Goal: Contribute content: Add original content to the website for others to see

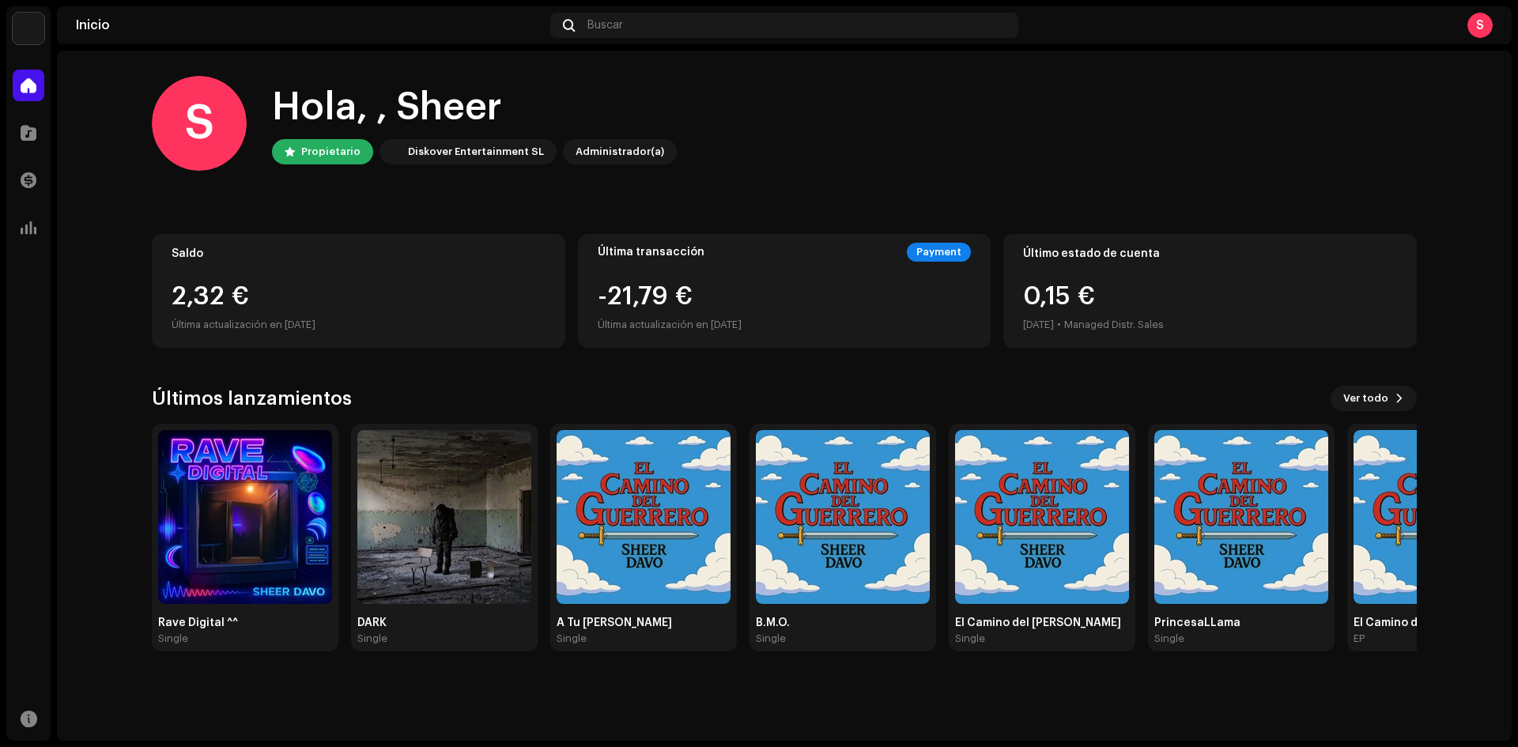
drag, startPoint x: 617, startPoint y: 296, endPoint x: 766, endPoint y: 292, distance: 148.7
click at [742, 294] on div "-21,79 € Última actualización en [DATE]" at bounding box center [670, 309] width 144 height 51
click at [742, 292] on div "-21,81 € Última actualización en [DATE]" at bounding box center [670, 309] width 144 height 51
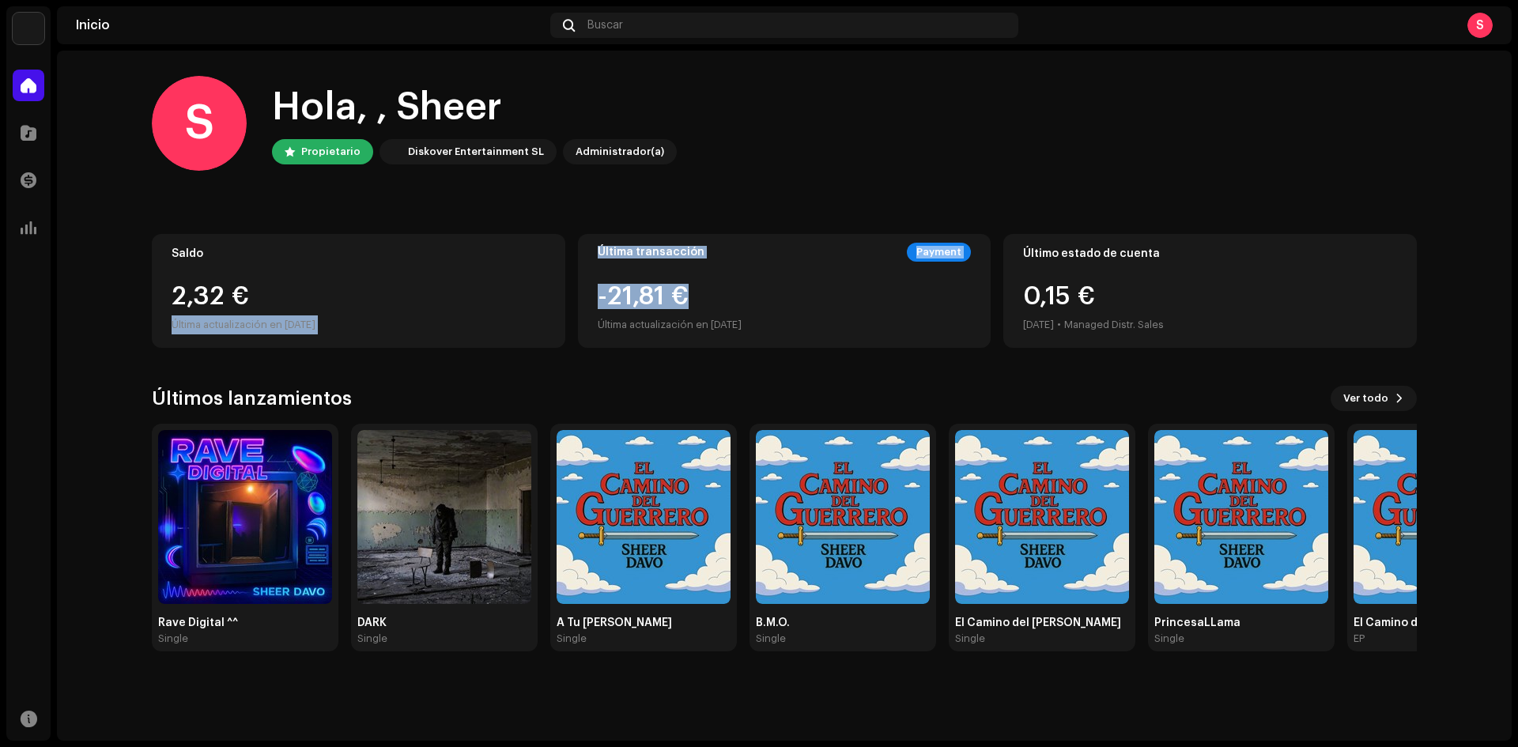
drag, startPoint x: 647, startPoint y: 298, endPoint x: 516, endPoint y: 295, distance: 130.5
click at [520, 295] on div "Saldo 2,32 € Última actualización en [DATE] Última transacción Payment -21,81 €…" at bounding box center [784, 291] width 1265 height 114
click at [516, 295] on div "2,32 €" at bounding box center [359, 296] width 374 height 25
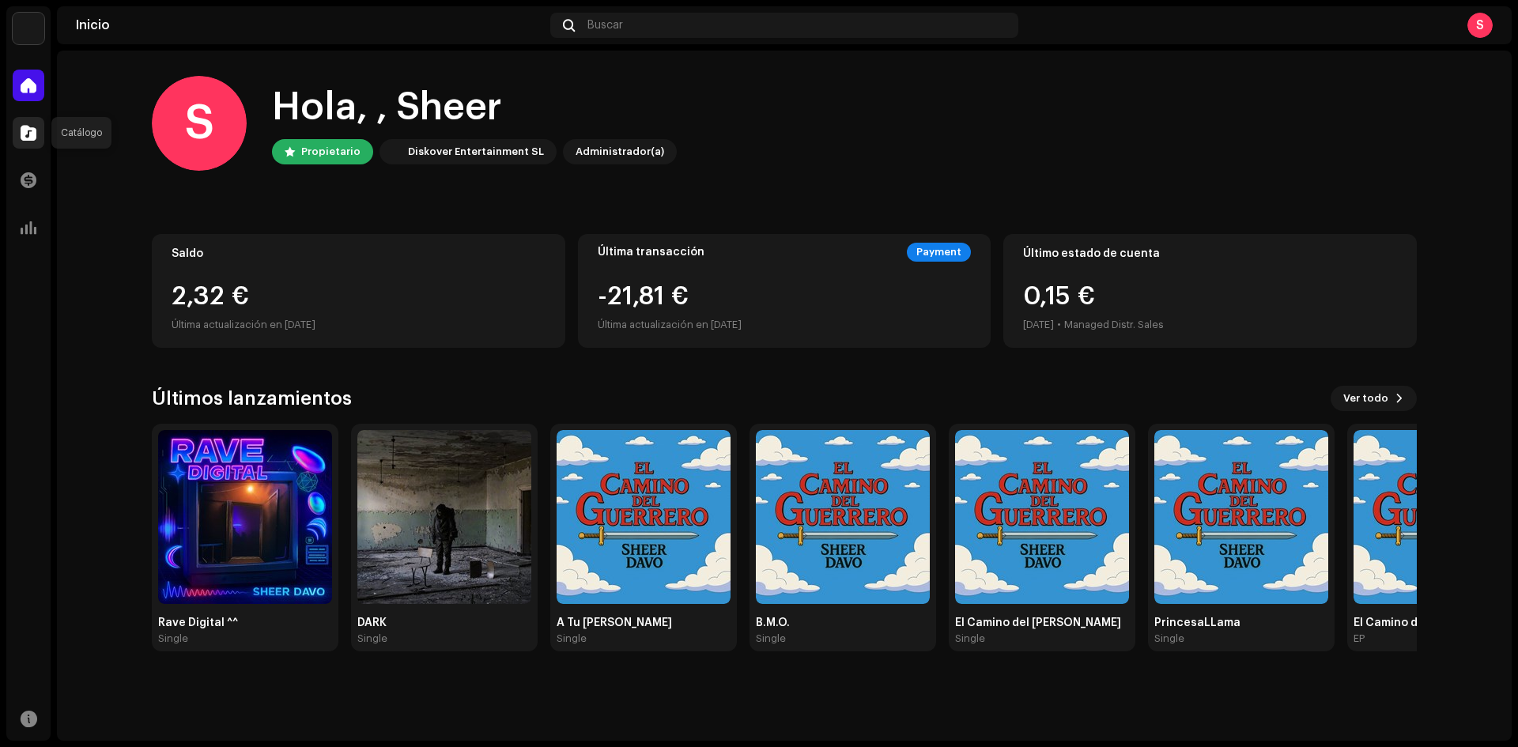
click at [43, 136] on div at bounding box center [29, 133] width 32 height 32
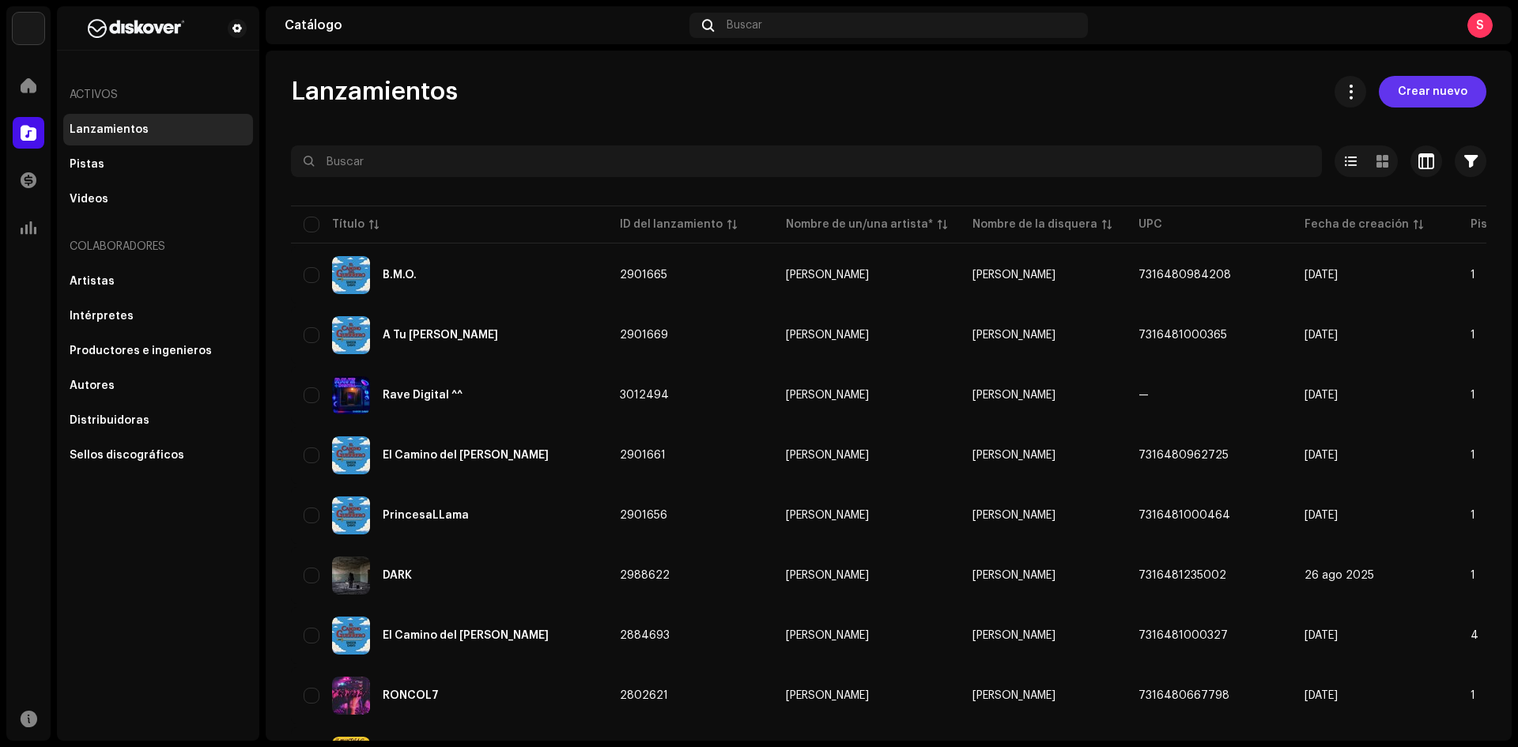
click at [1424, 88] on span "Crear nuevo" at bounding box center [1433, 92] width 70 height 32
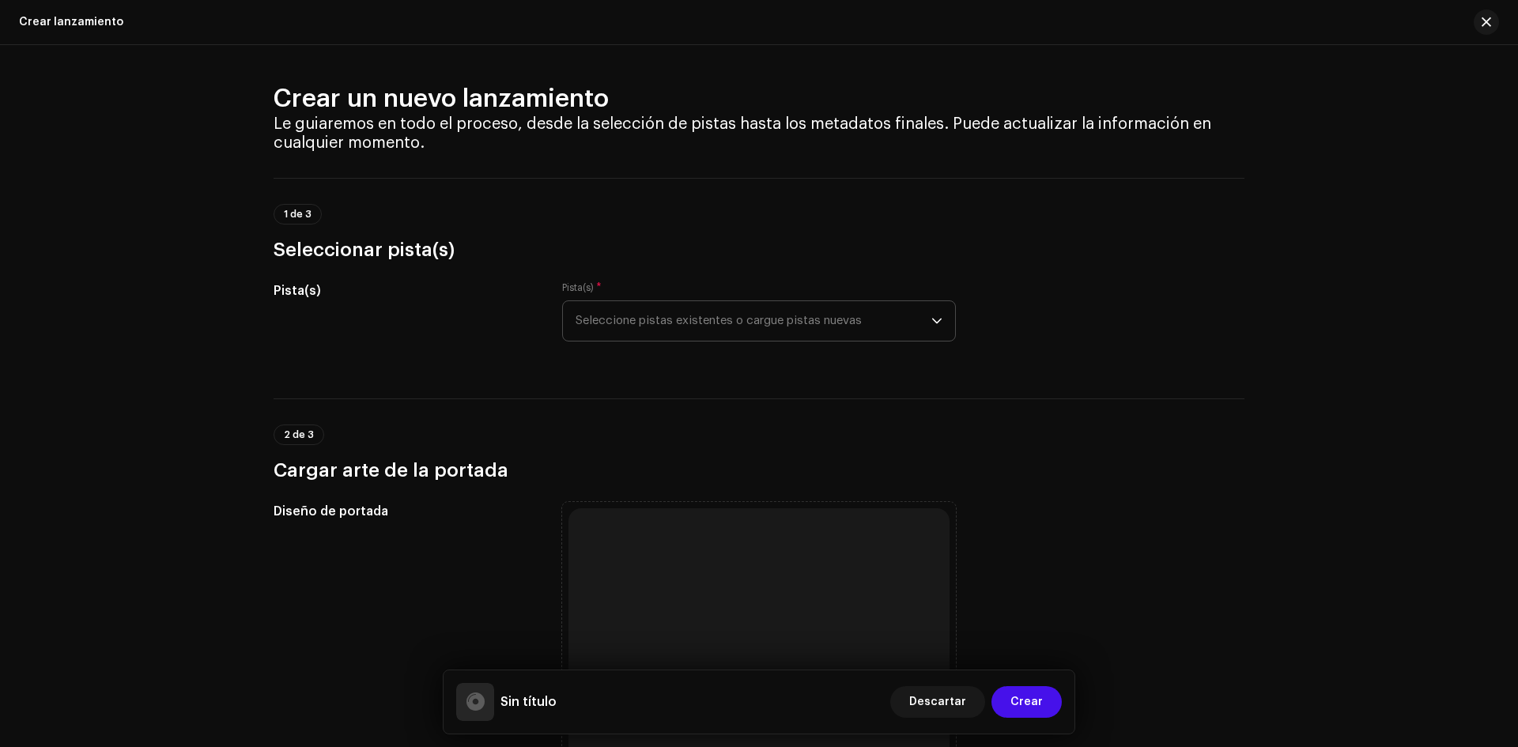
click at [629, 304] on span "Seleccione pistas existentes o cargue pistas nuevas" at bounding box center [754, 321] width 356 height 40
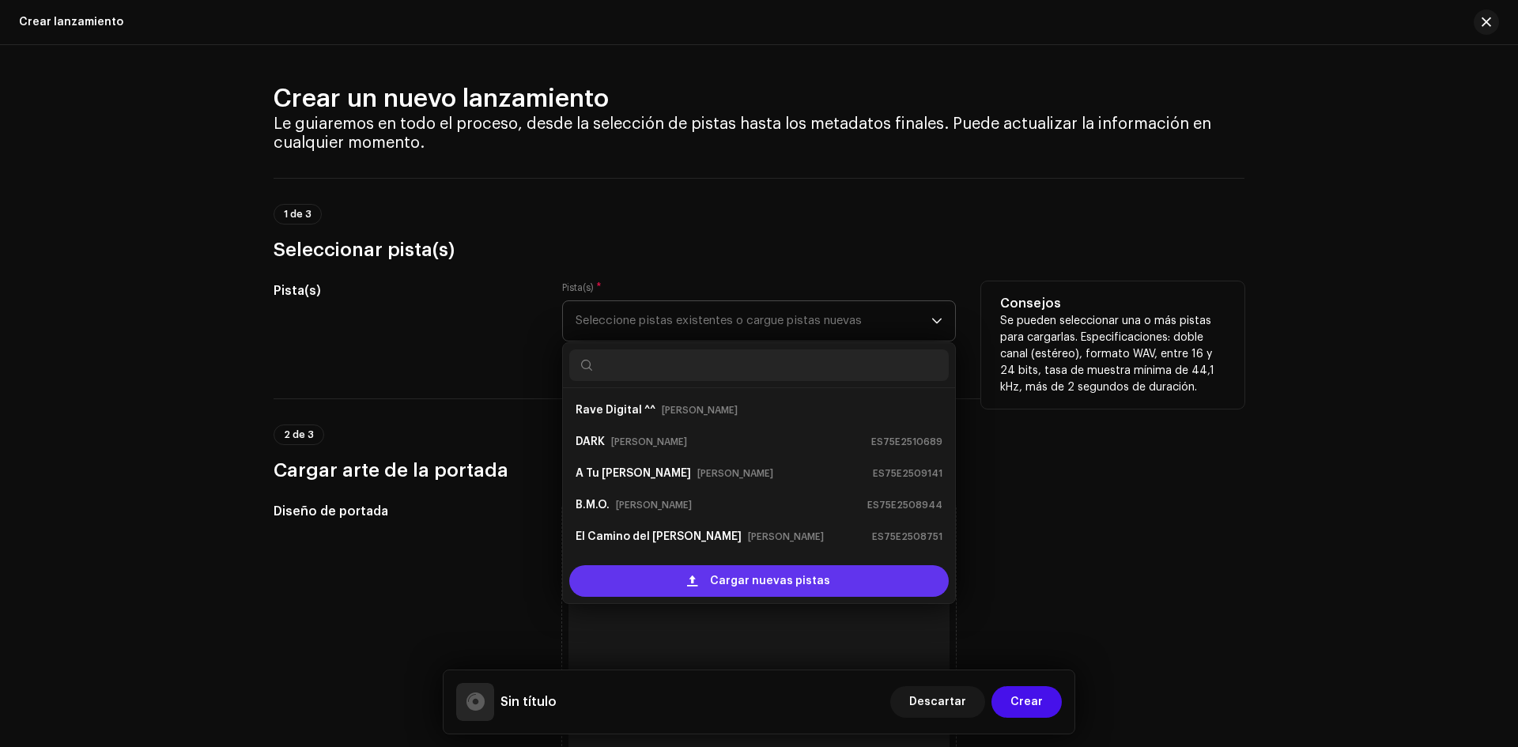
scroll to position [25, 0]
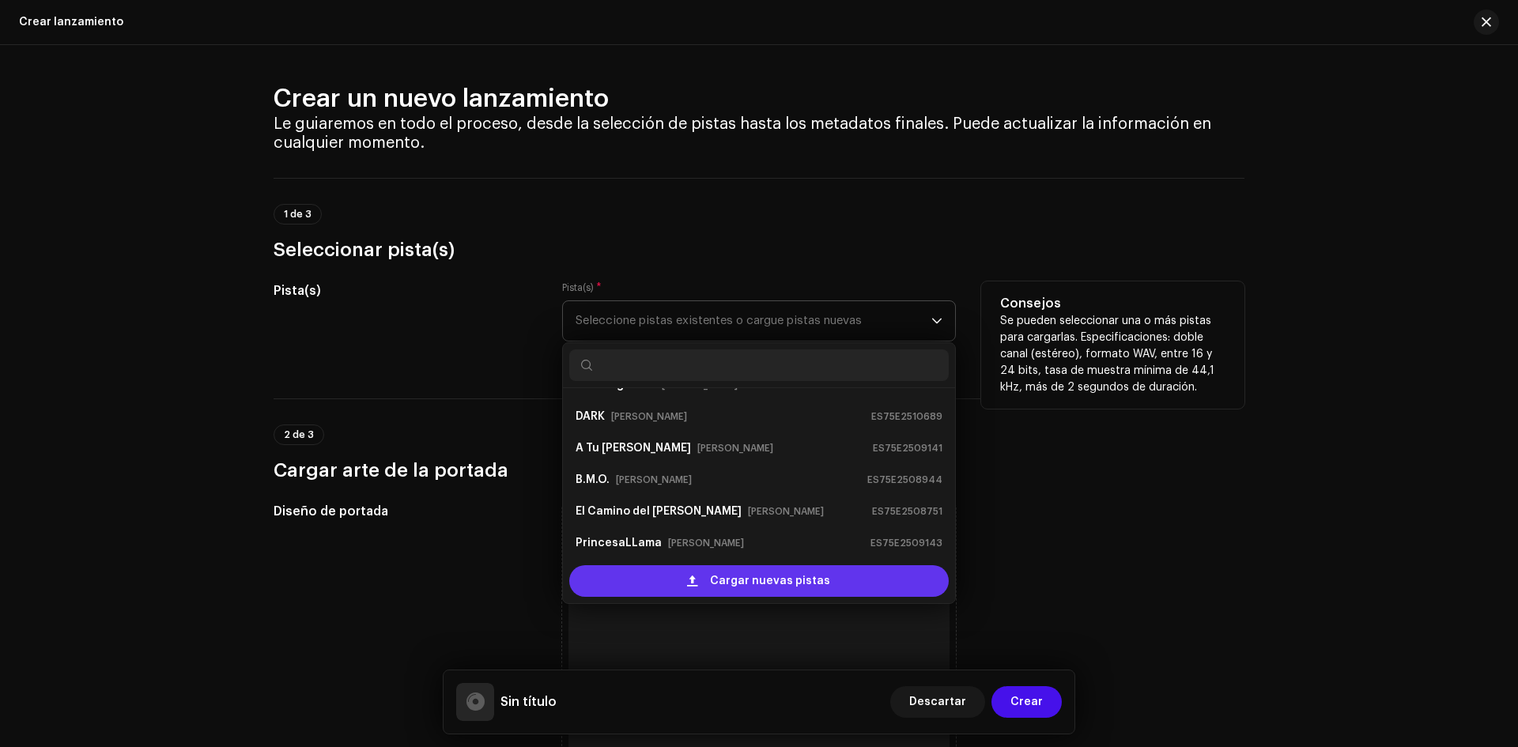
click at [692, 581] on span at bounding box center [692, 581] width 10 height 13
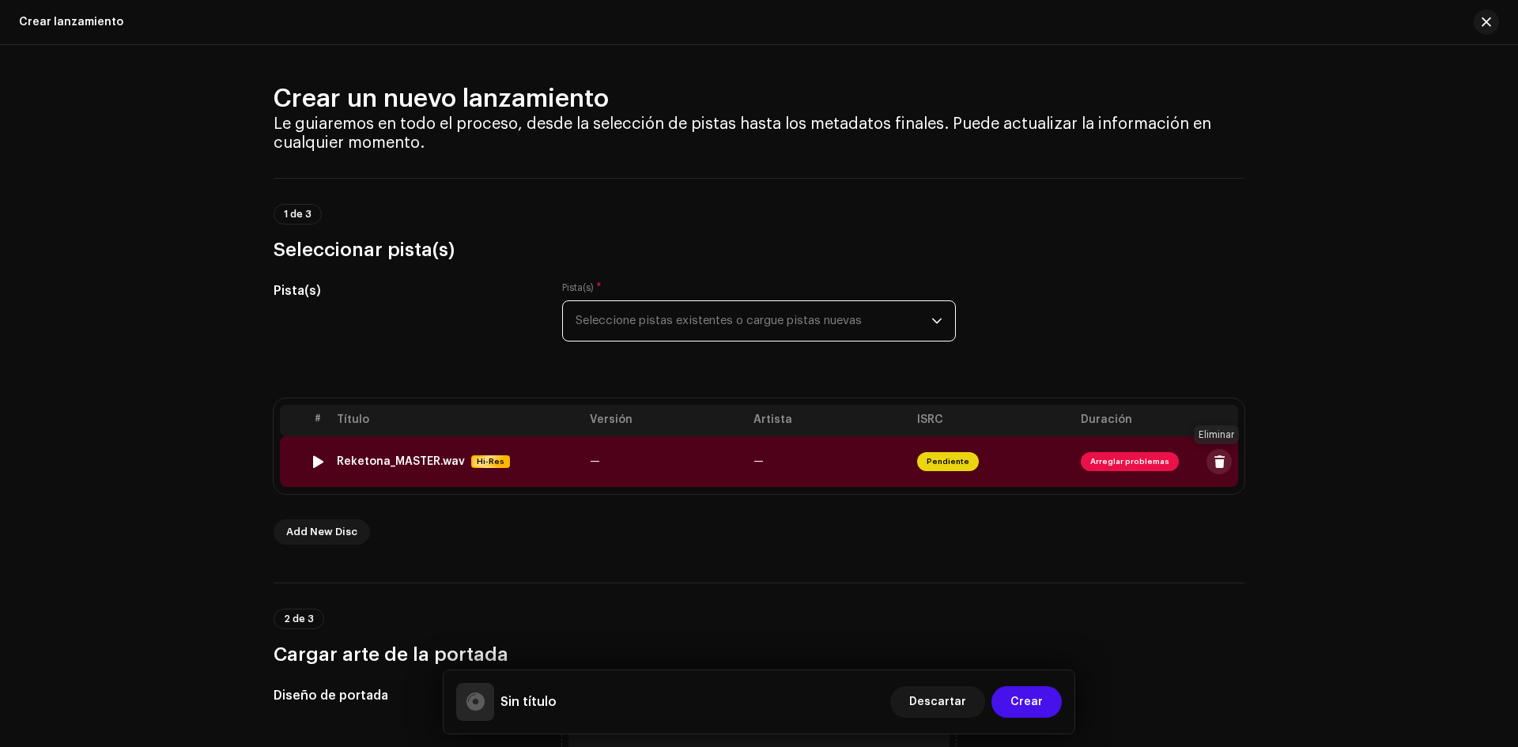
click at [1221, 459] on span at bounding box center [1220, 462] width 12 height 13
